Goal: Information Seeking & Learning: Learn about a topic

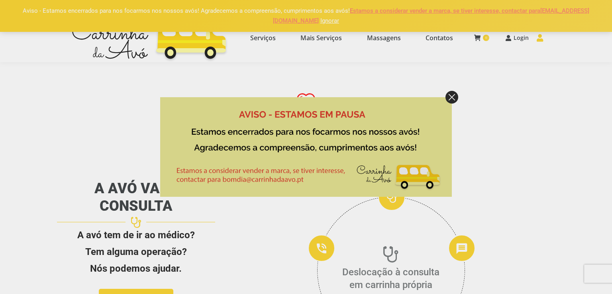
click at [452, 99] on img at bounding box center [451, 97] width 13 height 13
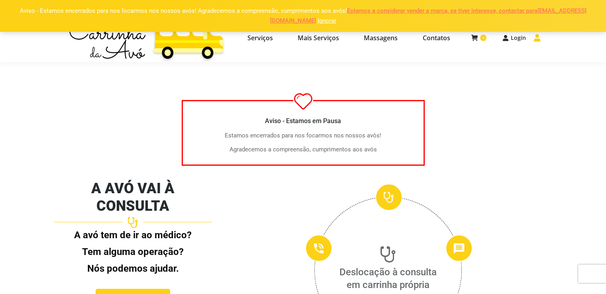
click at [317, 21] on link "Ignorar" at bounding box center [326, 20] width 19 height 7
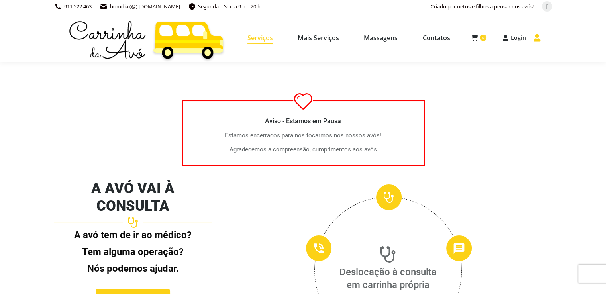
click at [264, 39] on span "Serviços" at bounding box center [259, 38] width 25 height 8
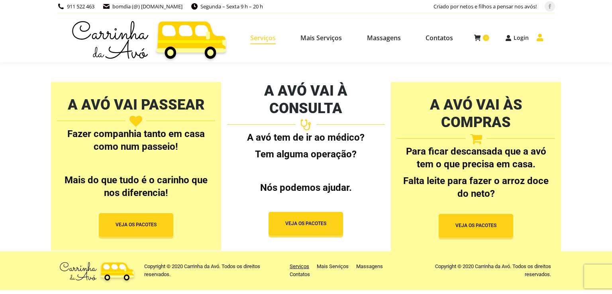
select select "[URL][DOMAIN_NAME]"
click at [157, 225] on span "button" at bounding box center [136, 226] width 74 height 23
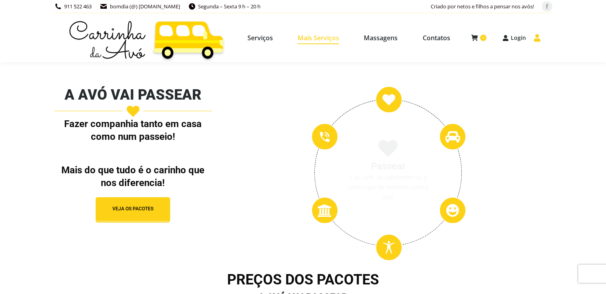
click at [319, 40] on span "Mais Serviços" at bounding box center [317, 38] width 41 height 8
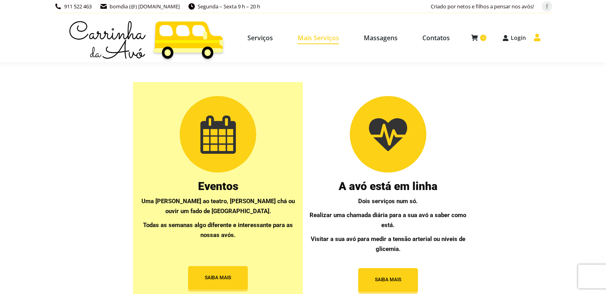
select select "https://www.carrinhadaavo.pt/servicos-apoio-domiciliario-coimbra/"
click at [440, 40] on span "Contatos" at bounding box center [435, 38] width 27 height 8
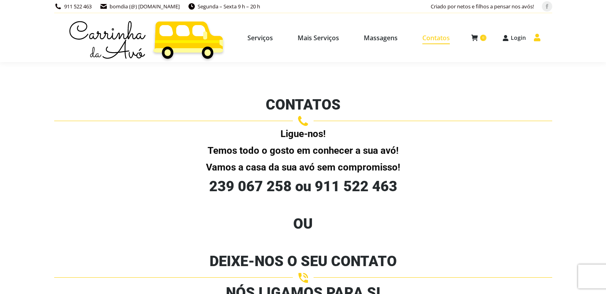
select select "[URL][DOMAIN_NAME]"
click at [269, 39] on span "Serviços" at bounding box center [259, 38] width 25 height 8
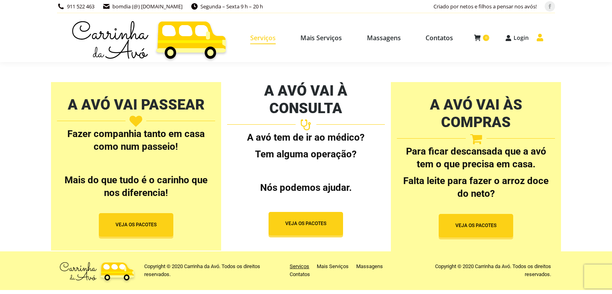
select select "https://www.carrinhadaavo.pt/pacotes-apoio-domiciliario-coimbra/"
click at [190, 42] on img at bounding box center [149, 37] width 161 height 49
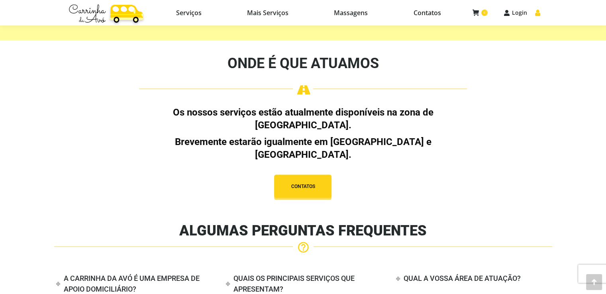
scroll to position [1714, 0]
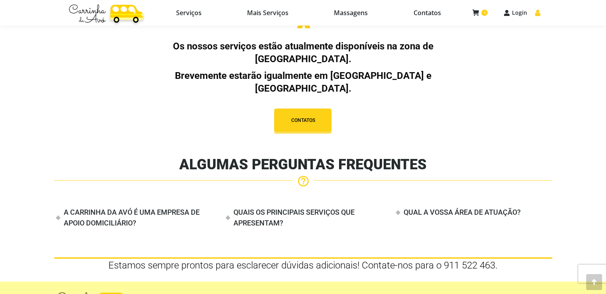
click at [150, 208] on h4 "A CARRINHA DA AVÓ É UMA EMPRESA DE APOIO DOMICILIÁRIO?" at bounding box center [132, 217] width 136 height 19
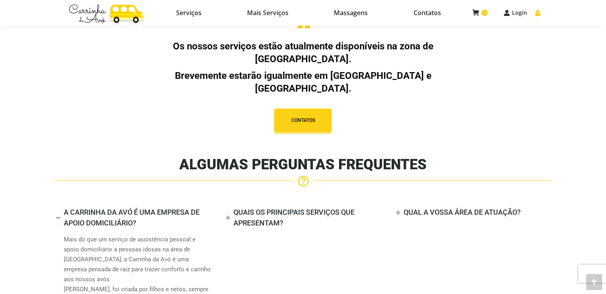
scroll to position [1754, 0]
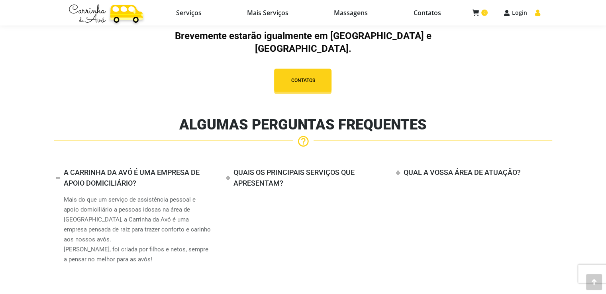
click at [260, 168] on h4 "QUAIS OS PRINCIPAIS SERVIÇOS QUE APRESENTAM?" at bounding box center [293, 177] width 121 height 19
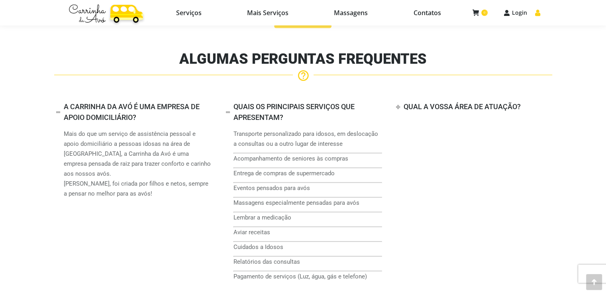
scroll to position [1834, 0]
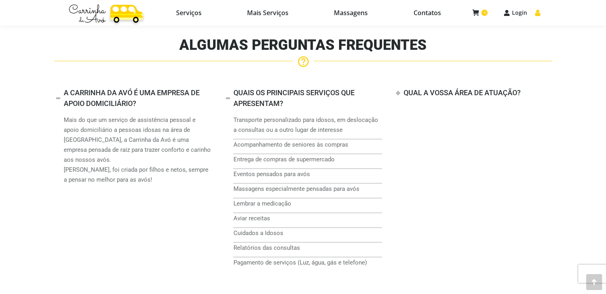
click at [473, 88] on h4 "QUAL A VOSSA ÁREA DE ATUAÇÃO?" at bounding box center [461, 92] width 117 height 8
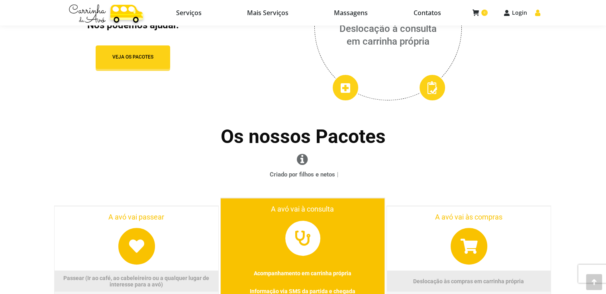
scroll to position [0, 0]
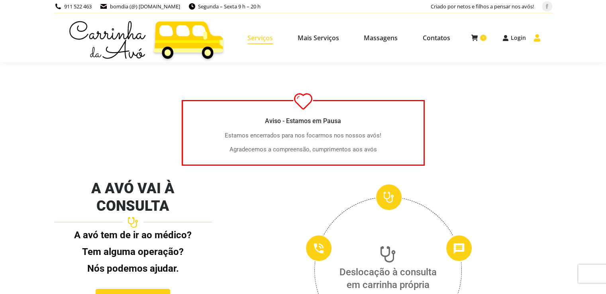
click at [259, 40] on span "Serviços" at bounding box center [259, 38] width 25 height 8
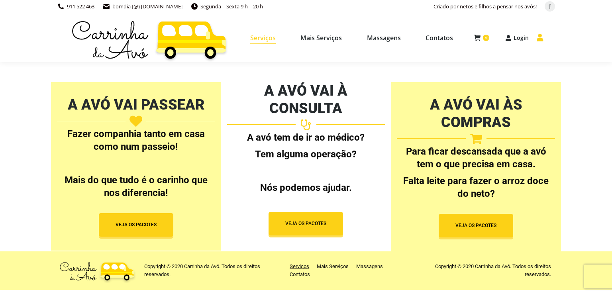
select select "[URL][DOMAIN_NAME]"
click at [334, 41] on span "Mais Serviços" at bounding box center [320, 38] width 41 height 8
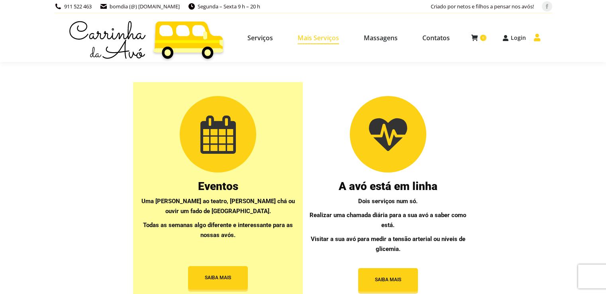
select select "[URL][DOMAIN_NAME]"
click at [260, 32] on link "Serviços" at bounding box center [260, 37] width 46 height 35
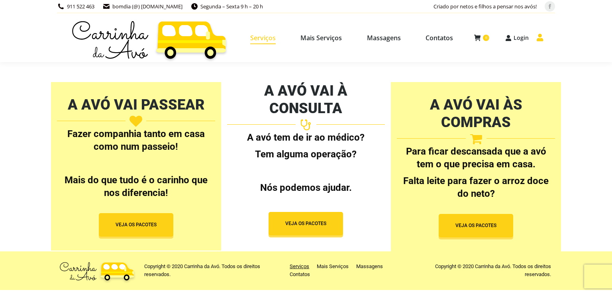
select select "[URL][DOMAIN_NAME]"
click at [326, 38] on span "Mais Serviços" at bounding box center [320, 38] width 41 height 8
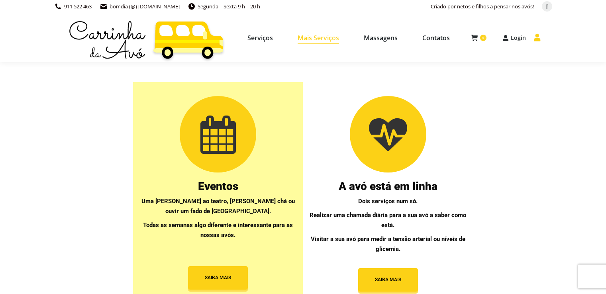
select select "[URL][DOMAIN_NAME]"
